Goal: Task Accomplishment & Management: Manage account settings

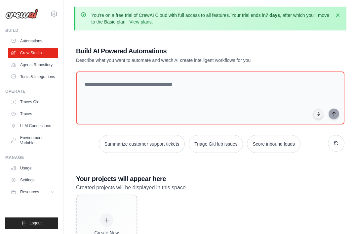
click at [52, 12] on icon at bounding box center [54, 14] width 8 height 8
click at [63, 41] on span "Settings" at bounding box center [82, 41] width 52 height 7
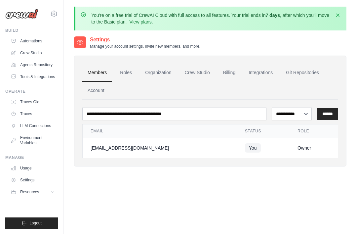
click at [47, 223] on button "Logout" at bounding box center [31, 222] width 53 height 11
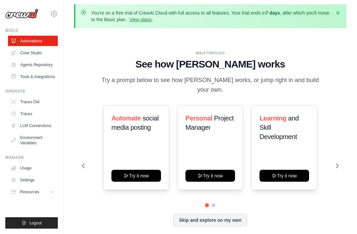
scroll to position [2, 0]
click at [26, 65] on link "Agents Repository" at bounding box center [33, 65] width 50 height 11
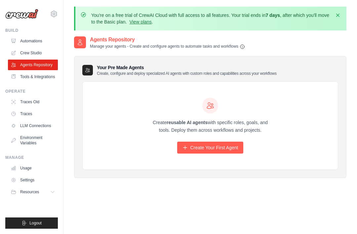
click at [35, 182] on link "Settings" at bounding box center [33, 180] width 50 height 11
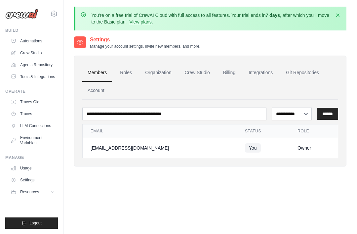
click at [261, 72] on link "Integrations" at bounding box center [261, 73] width 35 height 18
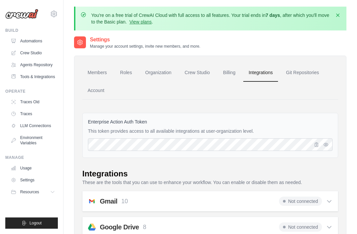
click at [52, 10] on icon at bounding box center [54, 14] width 8 height 8
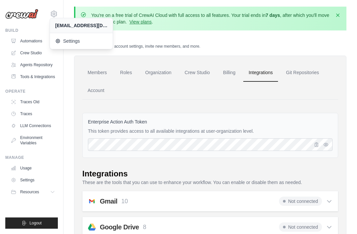
click at [65, 28] on div "[EMAIL_ADDRESS][DOMAIN_NAME]" at bounding box center [81, 25] width 52 height 7
click at [338, 42] on div "Settings Manage your account settings, invite new members, and more." at bounding box center [210, 42] width 273 height 13
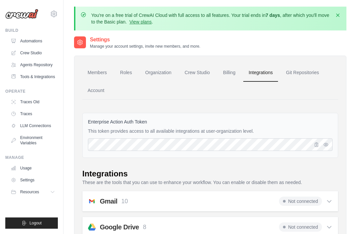
click at [11, 45] on link "Automations" at bounding box center [33, 41] width 50 height 11
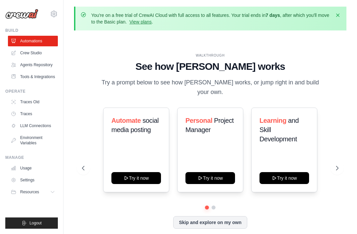
click at [19, 56] on link "Crew Studio" at bounding box center [33, 53] width 50 height 11
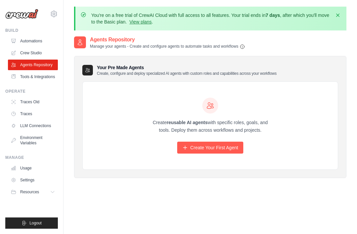
click at [23, 166] on link "Usage" at bounding box center [33, 168] width 50 height 11
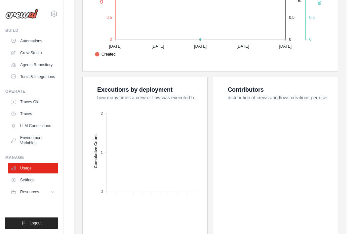
scroll to position [254, 0]
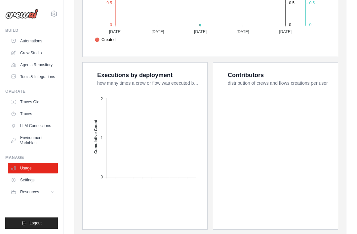
click at [27, 184] on link "Settings" at bounding box center [33, 180] width 50 height 11
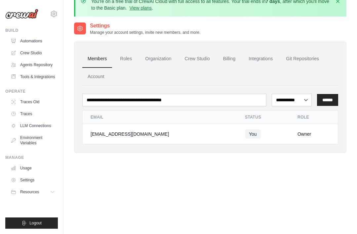
scroll to position [15, 0]
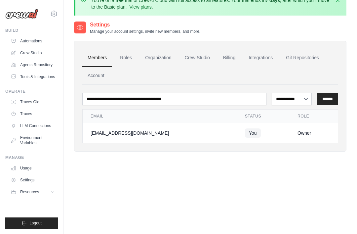
click at [101, 76] on link "Account" at bounding box center [95, 76] width 27 height 18
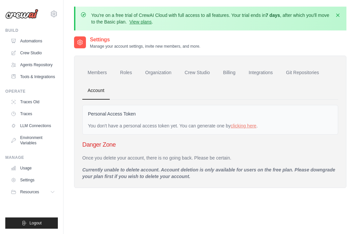
click at [91, 92] on link "Account" at bounding box center [95, 91] width 27 height 18
click at [104, 42] on h2 "Settings" at bounding box center [145, 40] width 111 height 8
click at [96, 40] on h2 "Settings" at bounding box center [145, 40] width 111 height 8
click at [98, 50] on div "Members Roles Organization Crew Studio Billing Integrations Git Repositories Ac…" at bounding box center [210, 118] width 273 height 139
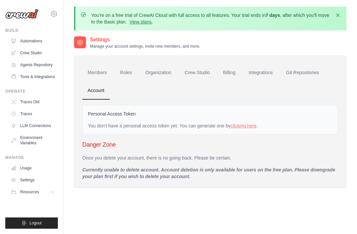
click at [99, 56] on div "Members Roles Organization Crew Studio Billing Integrations Git Repositories Ac…" at bounding box center [210, 122] width 273 height 132
click at [248, 124] on link "clicking here" at bounding box center [244, 125] width 26 height 5
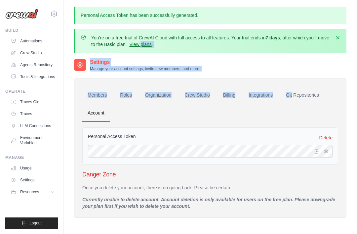
click at [347, 84] on div "Personal Access Token has been successfully generated. You're on a free trial o…" at bounding box center [211, 150] width 294 height 286
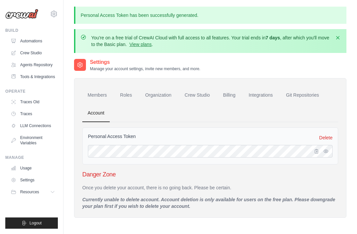
click at [310, 63] on div "Settings Manage your account settings, invite new members, and more." at bounding box center [210, 64] width 273 height 13
